Goal: Task Accomplishment & Management: Complete application form

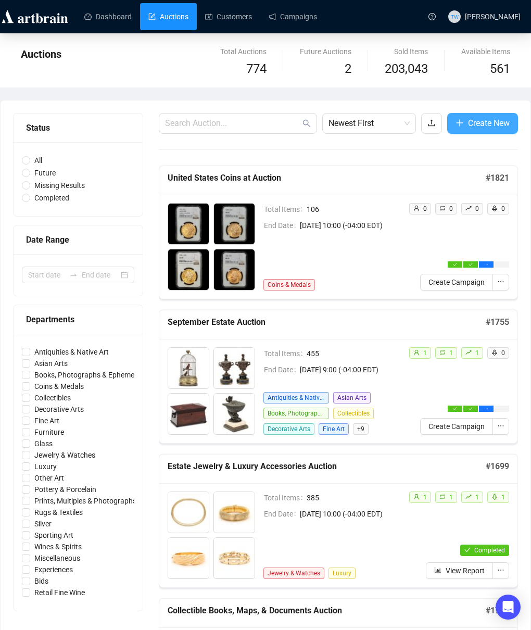
click at [463, 120] on button "Create New" at bounding box center [482, 123] width 71 height 21
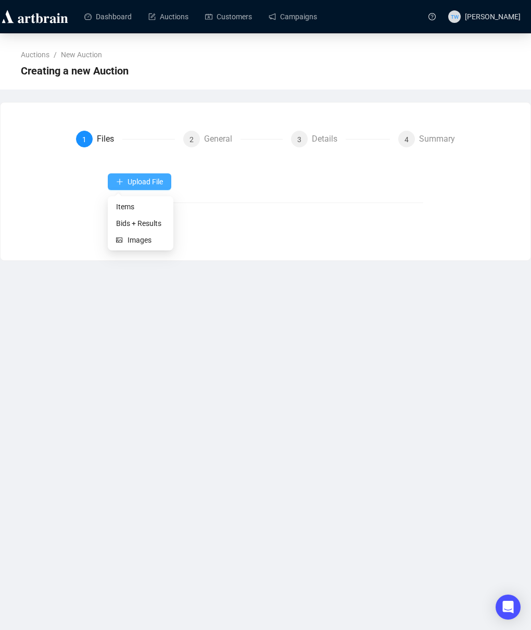
click at [153, 184] on span "Upload File" at bounding box center [145, 182] width 35 height 8
click at [134, 205] on span "Items" at bounding box center [140, 206] width 49 height 11
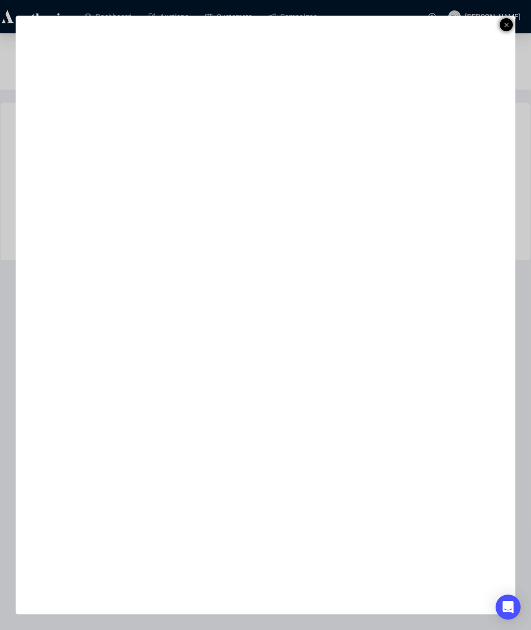
click at [507, 26] on icon at bounding box center [506, 25] width 5 height 12
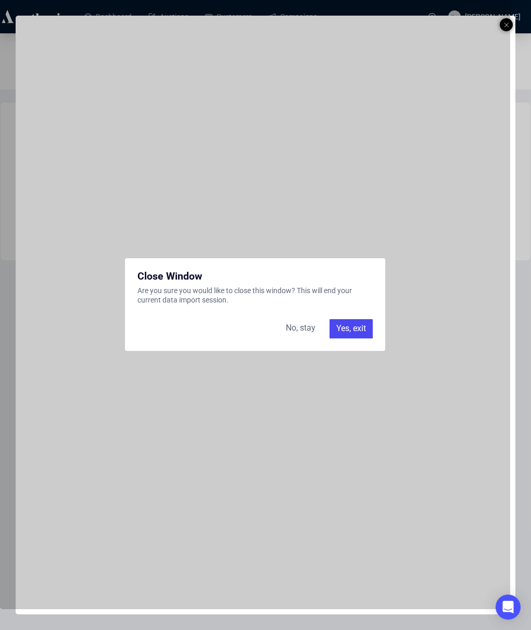
click at [305, 330] on div "No, stay" at bounding box center [301, 328] width 42 height 19
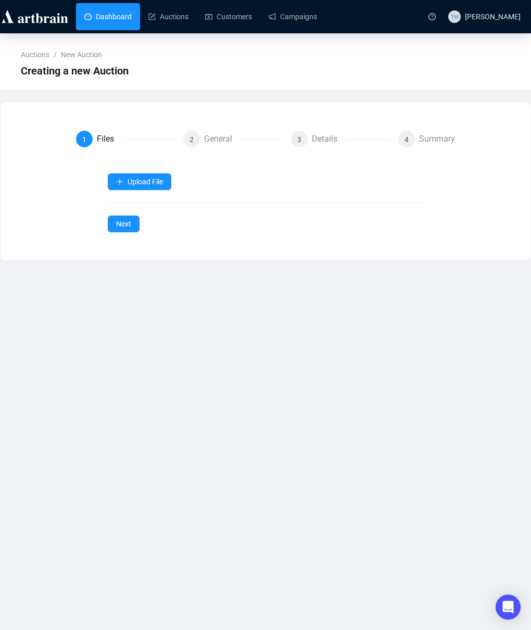
click at [105, 16] on link "Dashboard" at bounding box center [107, 16] width 47 height 27
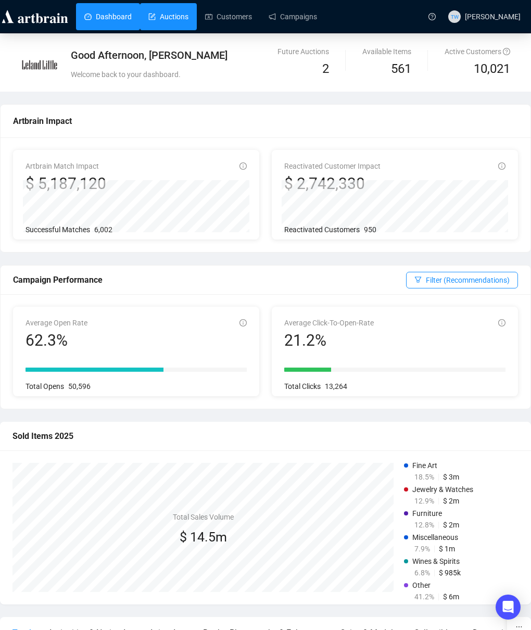
click at [176, 21] on link "Auctions" at bounding box center [168, 16] width 40 height 27
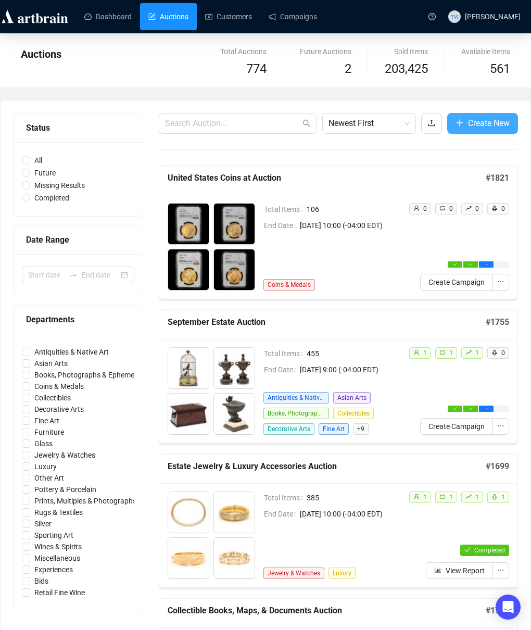
click at [473, 120] on span "Create New" at bounding box center [489, 123] width 42 height 13
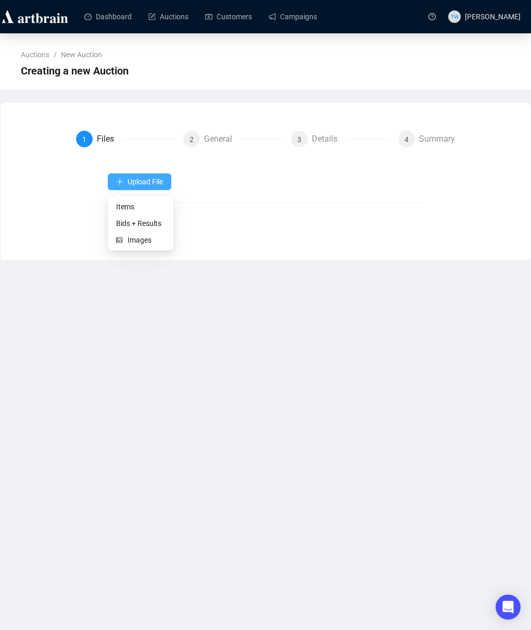
click at [140, 178] on span "Upload File" at bounding box center [145, 182] width 35 height 8
click at [131, 207] on span "Items" at bounding box center [140, 206] width 49 height 11
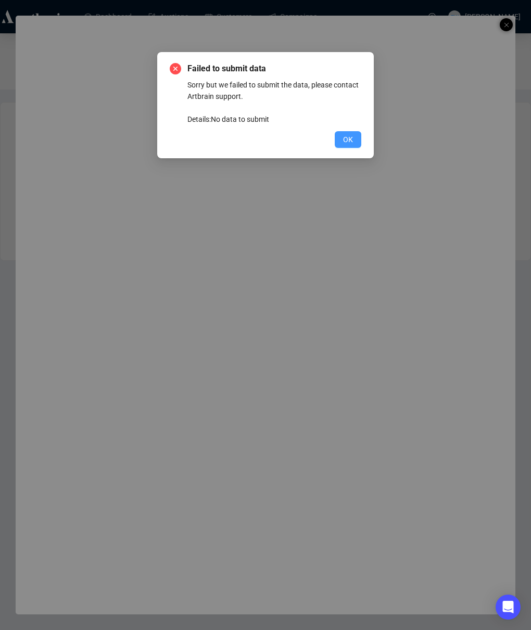
click at [344, 142] on span "OK" at bounding box center [348, 139] width 10 height 11
click at [339, 144] on button "OK" at bounding box center [348, 139] width 27 height 17
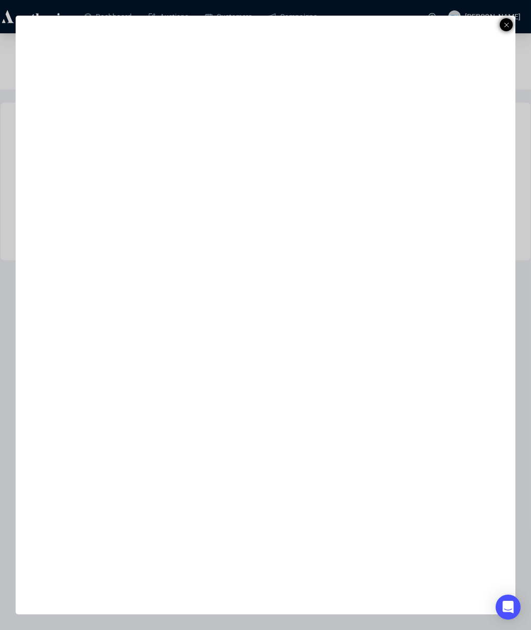
click at [509, 22] on div at bounding box center [506, 24] width 13 height 13
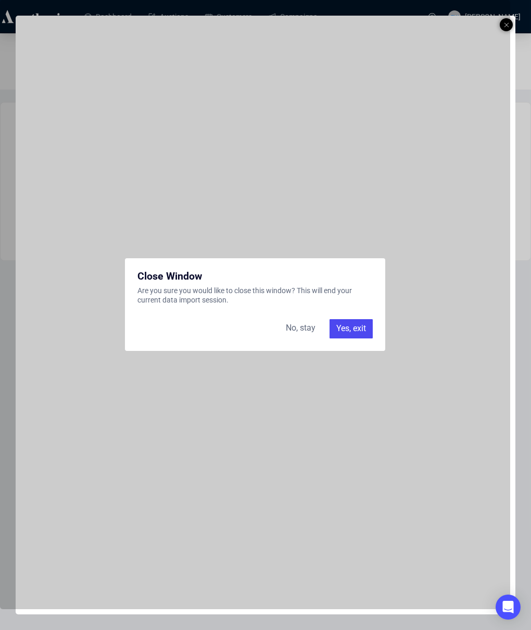
click at [347, 328] on div "Yes, exit" at bounding box center [351, 328] width 43 height 19
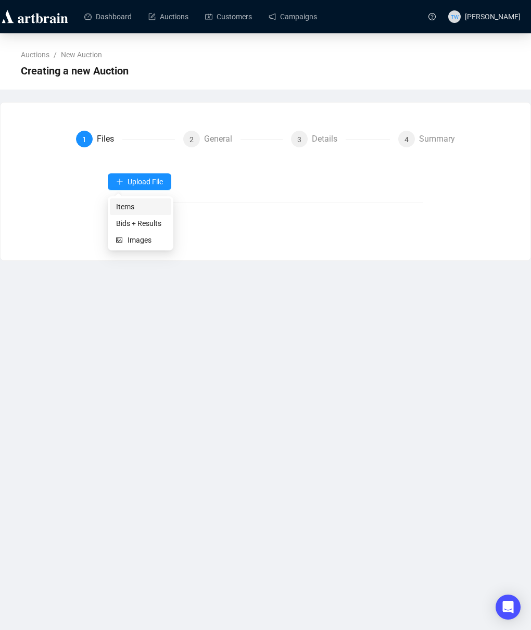
click at [121, 206] on span "Items" at bounding box center [140, 206] width 49 height 11
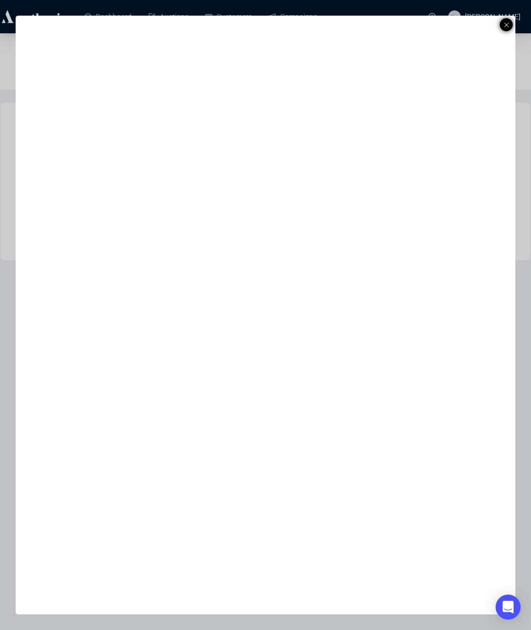
click at [505, 26] on icon at bounding box center [506, 25] width 5 height 12
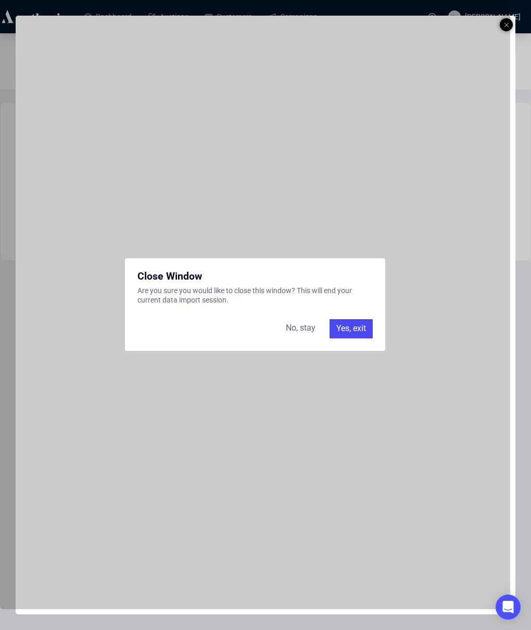
click at [347, 334] on div "Yes, exit" at bounding box center [351, 328] width 43 height 19
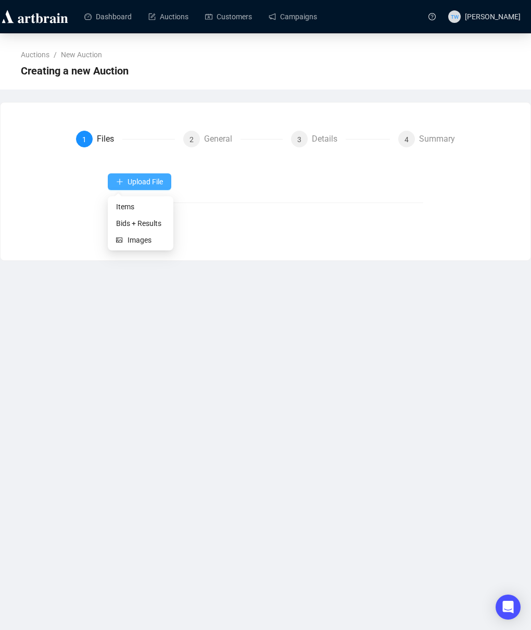
click at [122, 182] on icon "plus" at bounding box center [119, 181] width 7 height 7
click at [126, 207] on span "Items" at bounding box center [140, 206] width 49 height 11
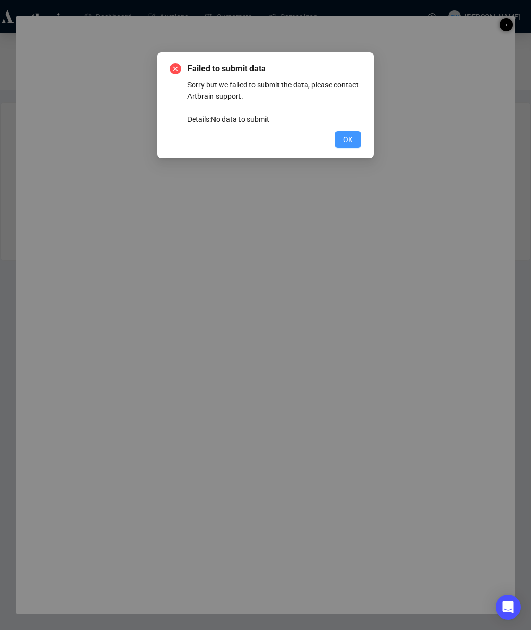
click at [343, 140] on span "OK" at bounding box center [348, 139] width 10 height 11
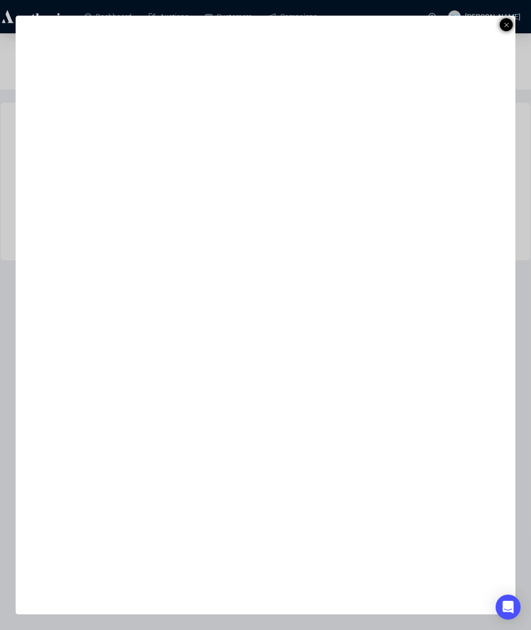
click at [508, 24] on icon at bounding box center [506, 25] width 5 height 12
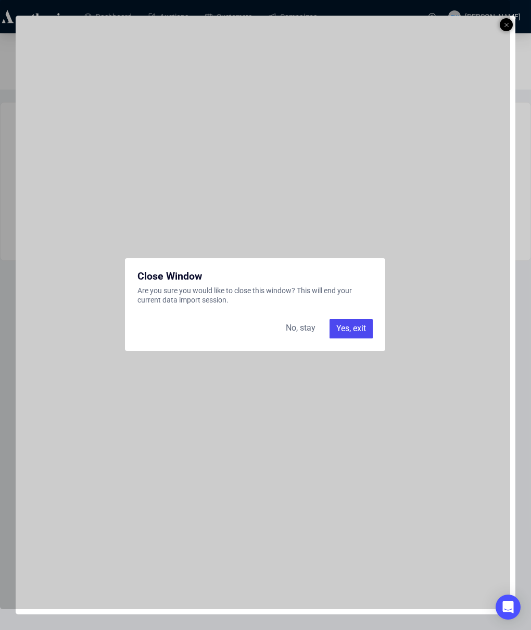
click at [341, 331] on div "Yes, exit" at bounding box center [351, 328] width 43 height 19
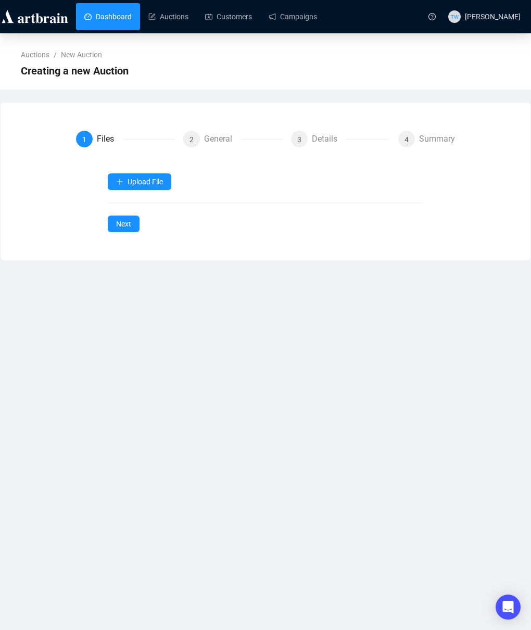
click at [97, 11] on link "Dashboard" at bounding box center [107, 16] width 47 height 27
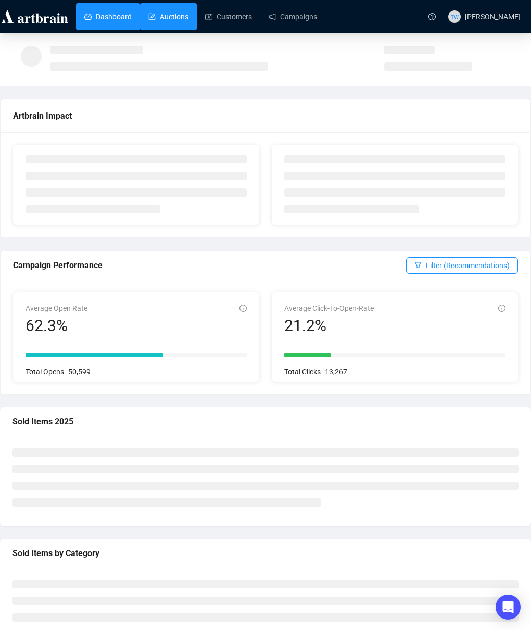
click at [184, 13] on link "Auctions" at bounding box center [168, 16] width 40 height 27
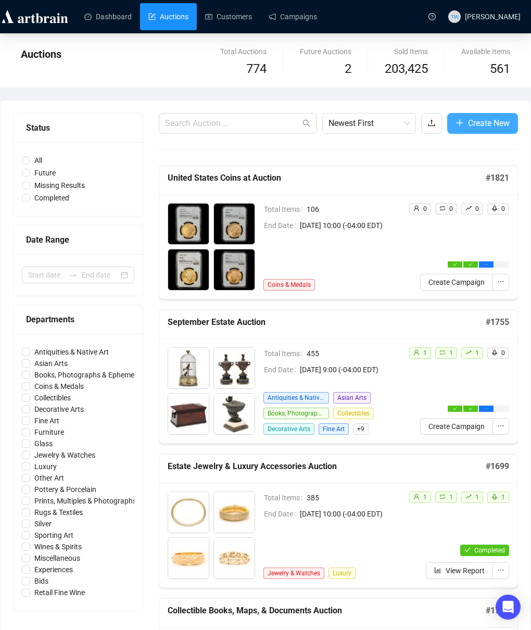
click at [473, 125] on span "Create New" at bounding box center [489, 123] width 42 height 13
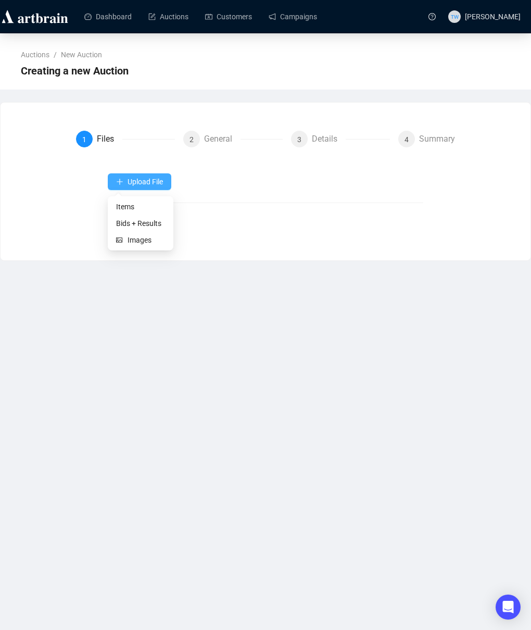
click at [166, 180] on button "Upload File" at bounding box center [140, 181] width 64 height 17
click at [123, 201] on span "Items" at bounding box center [140, 206] width 49 height 11
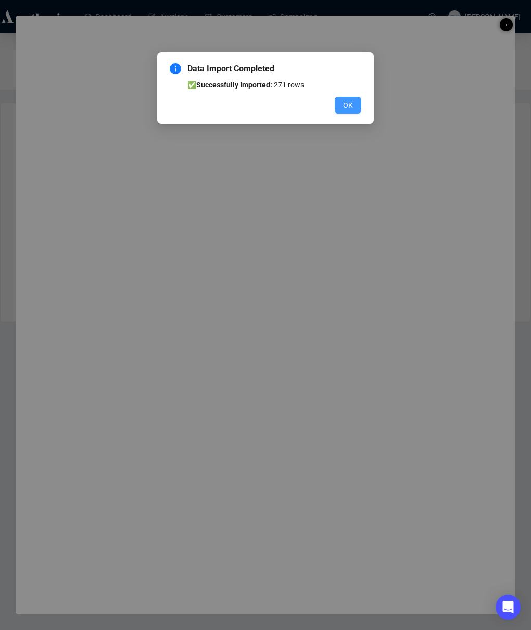
click at [354, 104] on button "OK" at bounding box center [348, 105] width 27 height 17
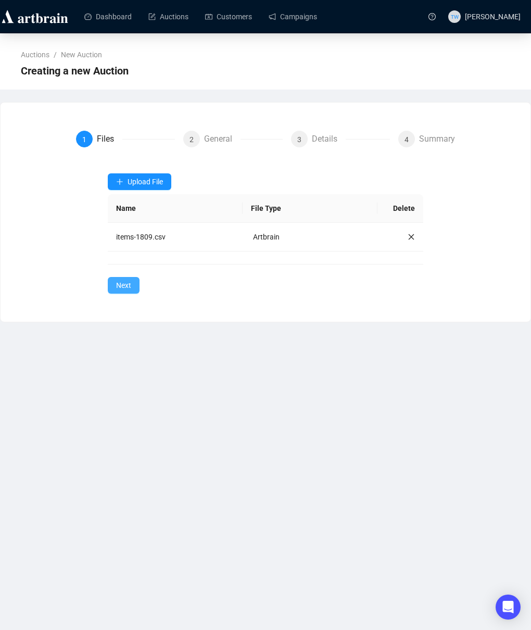
click at [124, 287] on span "Next" at bounding box center [123, 285] width 15 height 11
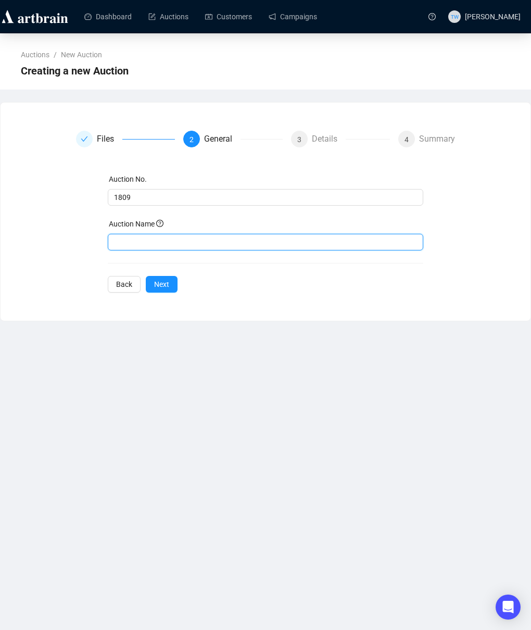
click at [129, 240] on input "text" at bounding box center [265, 242] width 315 height 17
paste input "From the Estate of the late [PERSON_NAME], [GEOGRAPHIC_DATA], [US_STATE]"
type input "From the Estate of the late [PERSON_NAME], [GEOGRAPHIC_DATA], [US_STATE]"
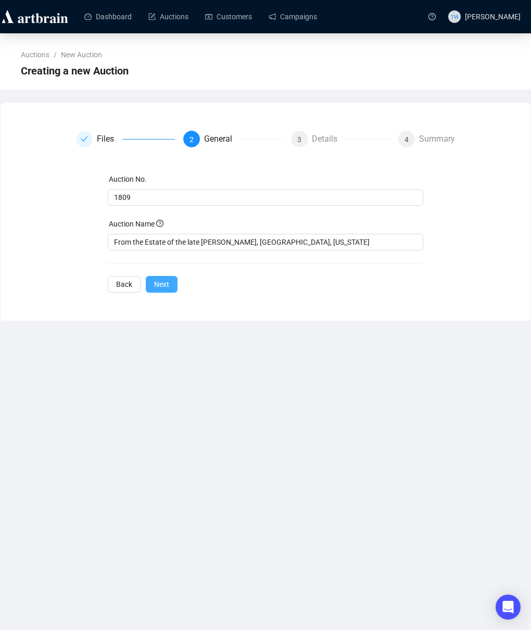
click at [163, 282] on span "Next" at bounding box center [161, 283] width 15 height 11
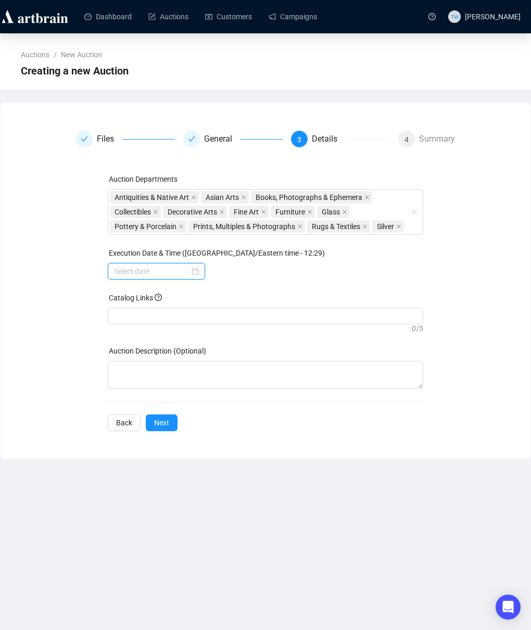
click at [157, 277] on input at bounding box center [151, 270] width 75 height 11
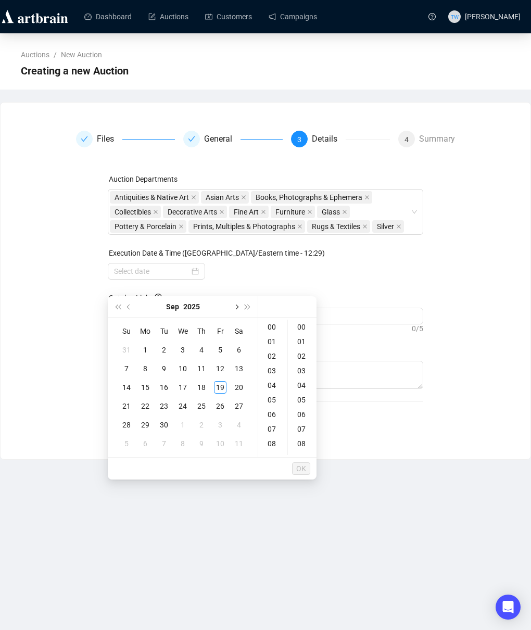
click at [235, 306] on span "Next month (PageDown)" at bounding box center [235, 306] width 5 height 5
click at [200, 346] on div "2" at bounding box center [201, 350] width 12 height 12
click at [272, 440] on div "10" at bounding box center [272, 439] width 25 height 15
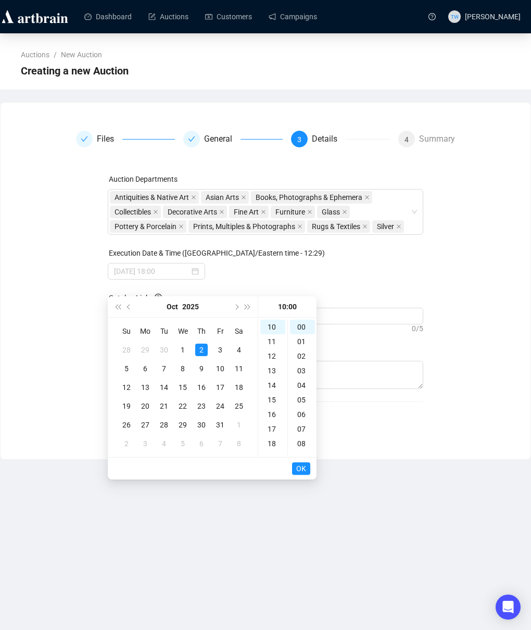
type input "[DATE] 10:00"
click at [306, 467] on span "OK" at bounding box center [301, 469] width 10 height 20
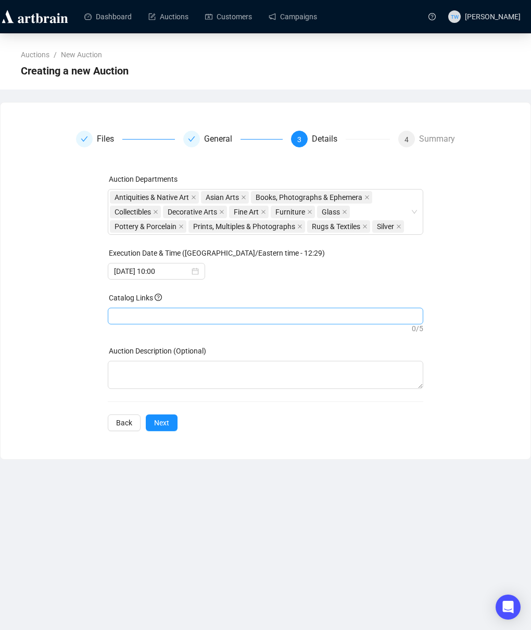
click at [187, 323] on div at bounding box center [265, 316] width 311 height 15
paste input "[URL][DOMAIN_NAME][PERSON_NAME][US_STATE]"
type input "[URL][DOMAIN_NAME][PERSON_NAME][US_STATE]"
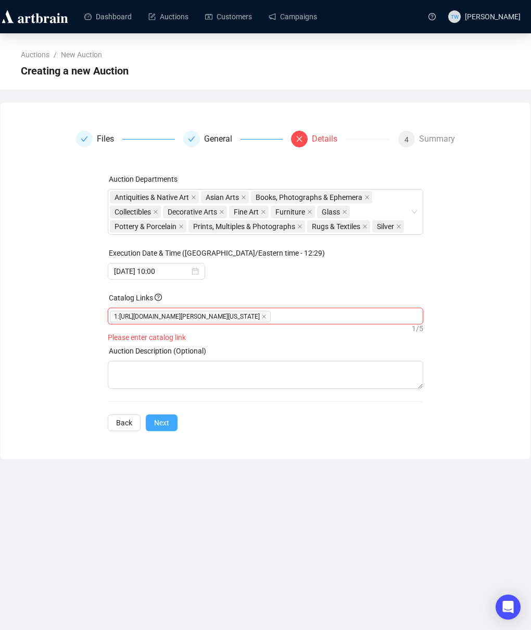
scroll to position [0, 0]
click at [163, 431] on div "Auction Departments Antiquities & Native Art Asian Arts Books, Photographs & Ep…" at bounding box center [265, 302] width 315 height 258
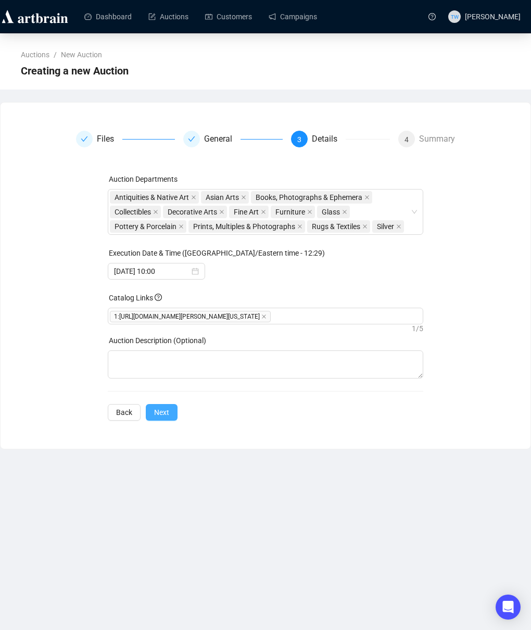
click at [157, 418] on span "Next" at bounding box center [161, 412] width 15 height 11
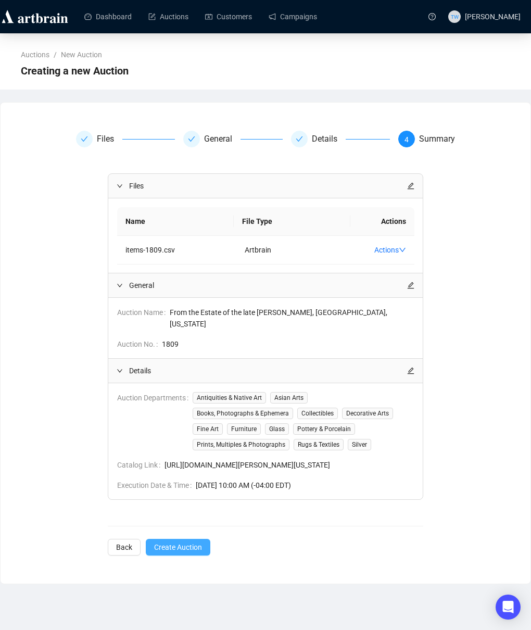
click at [184, 548] on span "Create Auction" at bounding box center [178, 546] width 48 height 11
